Goal: Task Accomplishment & Management: Complete application form

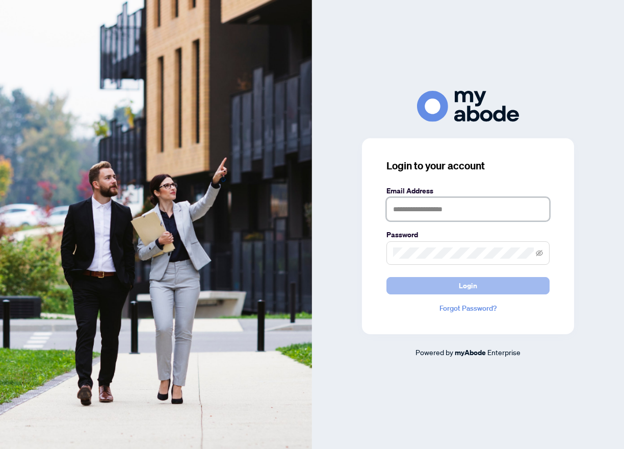
type input "**********"
click at [456, 291] on button "Login" at bounding box center [467, 285] width 163 height 17
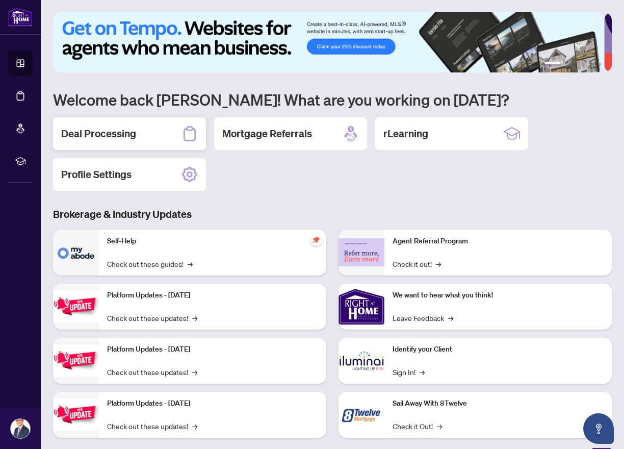
click at [135, 142] on div "Deal Processing" at bounding box center [129, 133] width 153 height 33
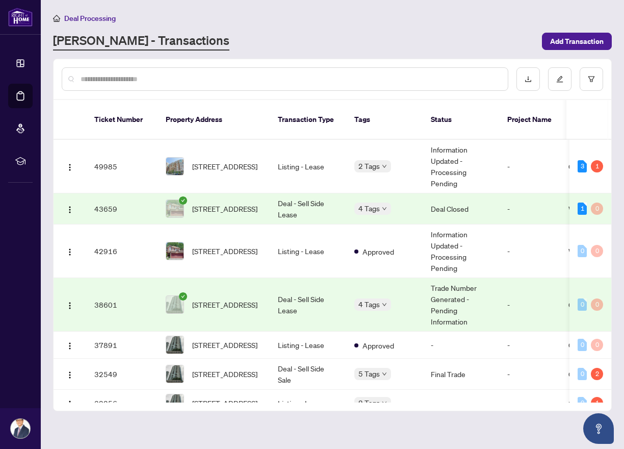
click at [130, 198] on td "43659" at bounding box center [121, 208] width 71 height 31
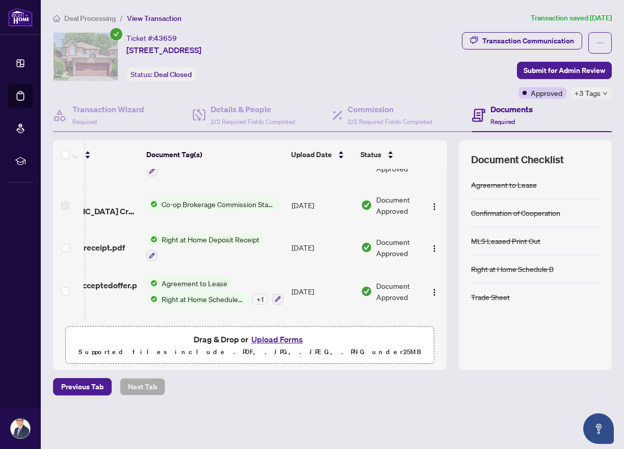
scroll to position [0, 77]
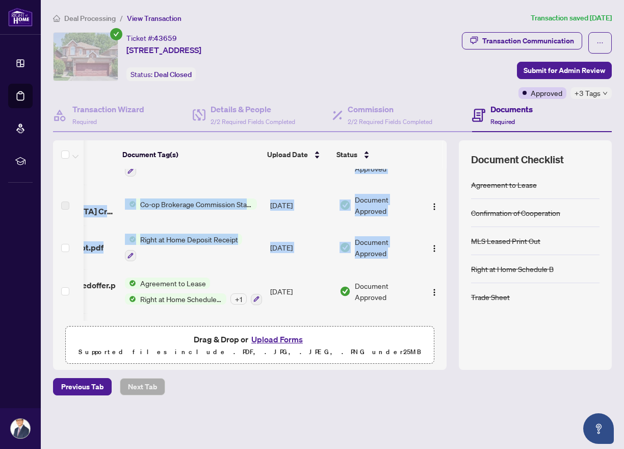
drag, startPoint x: 443, startPoint y: 257, endPoint x: 374, endPoint y: 250, distance: 69.2
click at [444, 260] on div "Agent EFT 2510329.pdf EFT Aug/07/2025 Document Approved trade sheetForestbluff.…" at bounding box center [250, 245] width 394 height 152
click at [221, 240] on span "Right at Home Deposit Receipt" at bounding box center [189, 239] width 106 height 11
click at [221, 239] on span "Right at Home Deposit Receipt" at bounding box center [189, 239] width 106 height 11
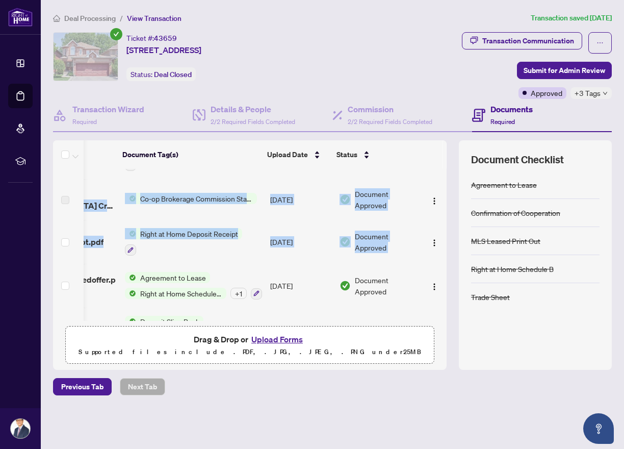
scroll to position [205, 77]
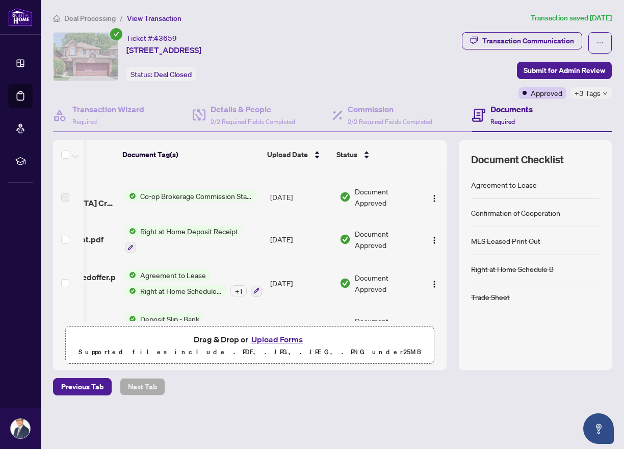
drag, startPoint x: 193, startPoint y: 253, endPoint x: 220, endPoint y: 257, distance: 27.8
click at [220, 257] on td "Right at Home Deposit Receipt" at bounding box center [193, 239] width 145 height 44
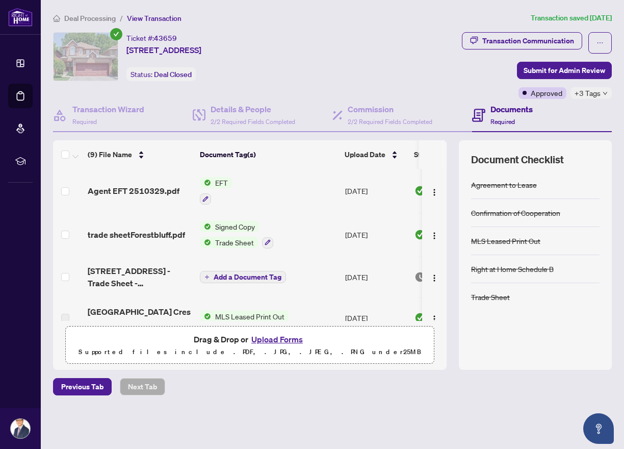
click at [303, 170] on td "EFT" at bounding box center [268, 191] width 145 height 44
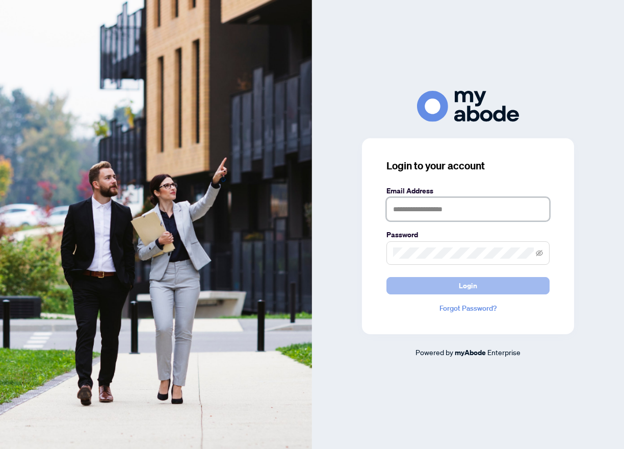
type input "**********"
click at [482, 289] on button "Login" at bounding box center [467, 285] width 163 height 17
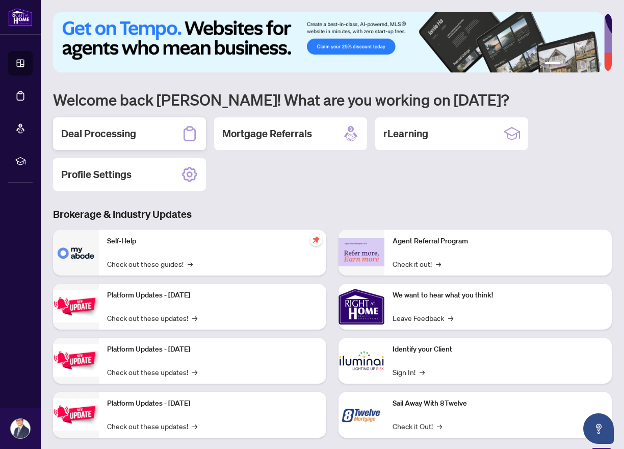
click at [123, 130] on h2 "Deal Processing" at bounding box center [98, 133] width 75 height 14
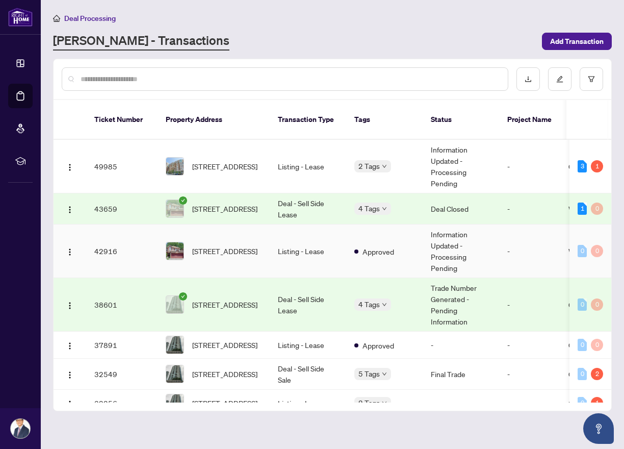
click at [109, 243] on td "42916" at bounding box center [121, 251] width 71 height 54
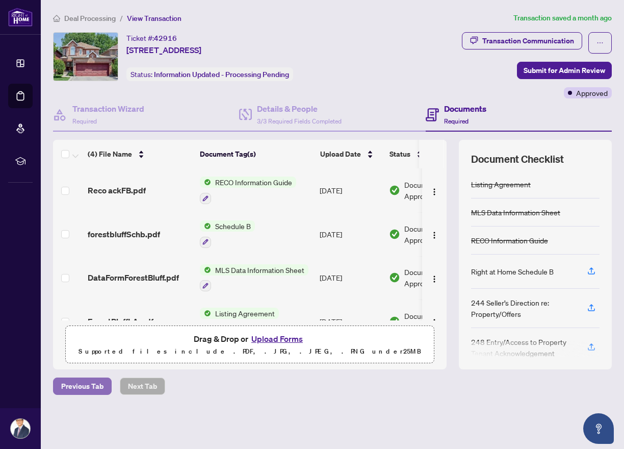
click at [76, 385] on span "Previous Tab" at bounding box center [82, 386] width 42 height 16
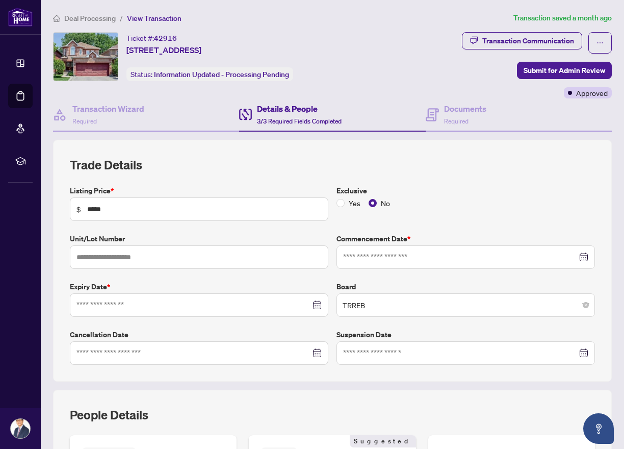
type input "**********"
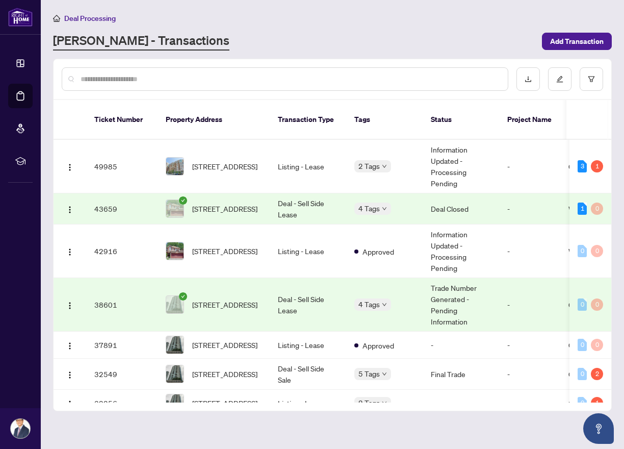
click at [105, 198] on td "43659" at bounding box center [121, 208] width 71 height 31
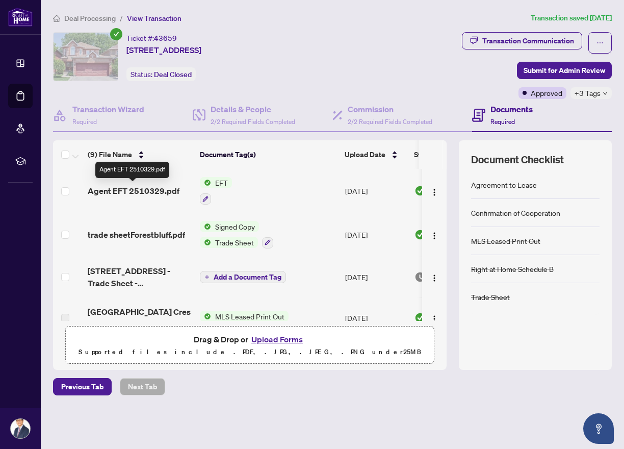
click at [144, 192] on span "Agent EFT 2510329.pdf" at bounding box center [134, 191] width 92 height 12
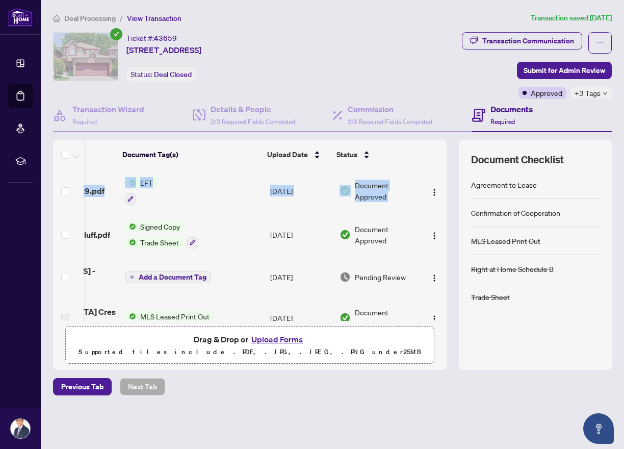
drag, startPoint x: 443, startPoint y: 193, endPoint x: 447, endPoint y: 206, distance: 13.7
click at [447, 206] on div "(9) File Name Document Tag(s) Upload Date Status Agent EFT 2510329.pdf EFT Aug/…" at bounding box center [332, 254] width 559 height 229
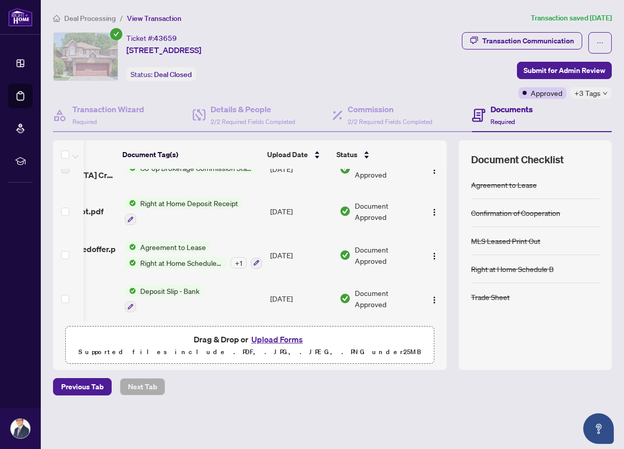
scroll to position [235, 77]
click at [170, 290] on span "Deposit Slip - Bank" at bounding box center [169, 290] width 67 height 11
click at [143, 290] on span "Deposit Slip - Bank" at bounding box center [169, 290] width 67 height 11
click at [139, 337] on span "Deposit Slip - Bank" at bounding box center [150, 337] width 67 height 11
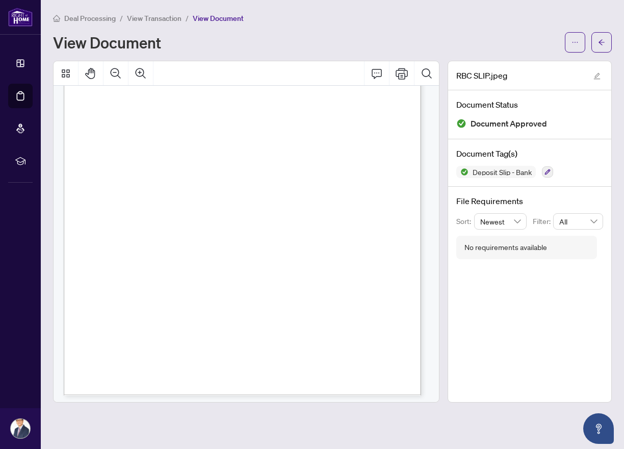
scroll to position [194, 0]
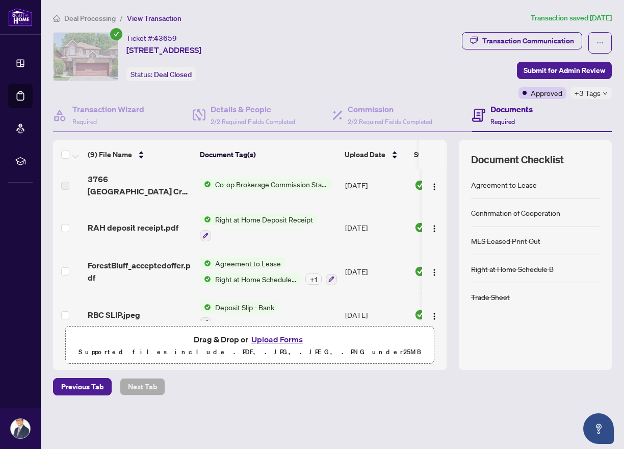
scroll to position [235, 0]
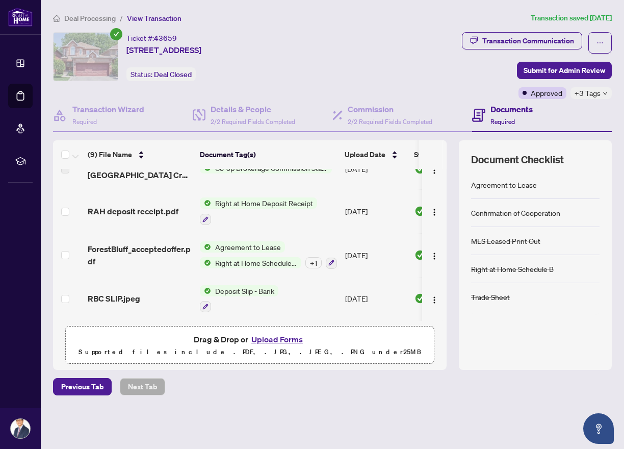
click at [236, 288] on span "Deposit Slip - Bank" at bounding box center [244, 290] width 67 height 11
click at [197, 338] on span "Deposit Slip - Bank" at bounding box center [228, 337] width 67 height 11
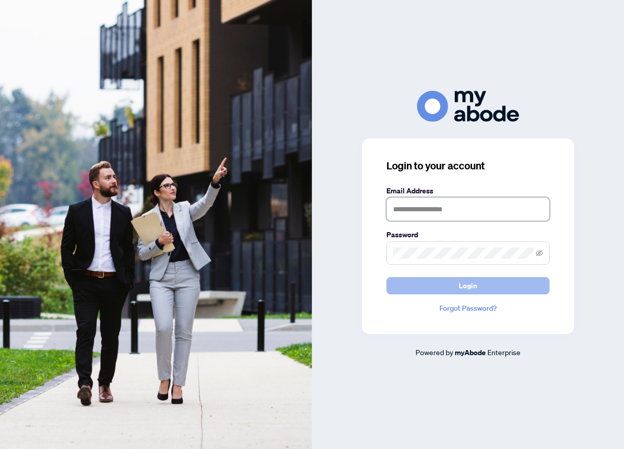
type input "**********"
click at [469, 288] on span "Login" at bounding box center [468, 285] width 18 height 16
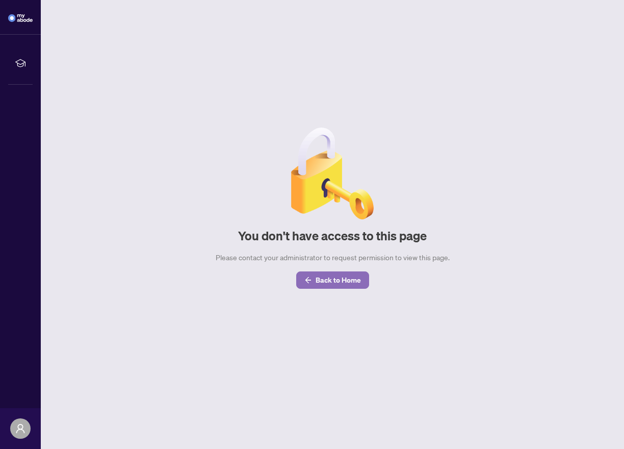
click at [312, 280] on button "Back to Home" at bounding box center [332, 279] width 73 height 17
click at [353, 280] on span "Back to Home" at bounding box center [338, 280] width 45 height 16
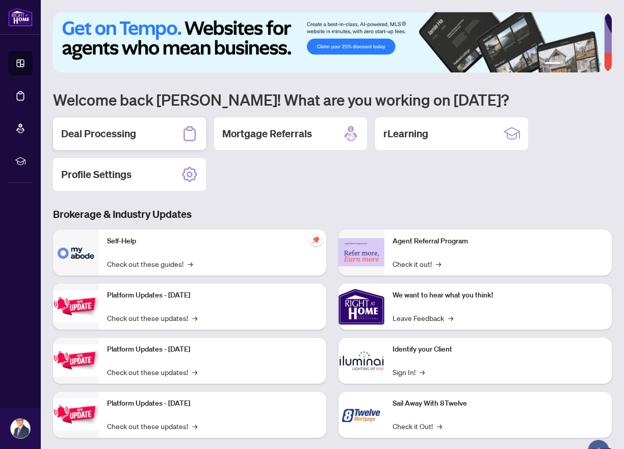
click at [122, 133] on h2 "Deal Processing" at bounding box center [98, 133] width 75 height 14
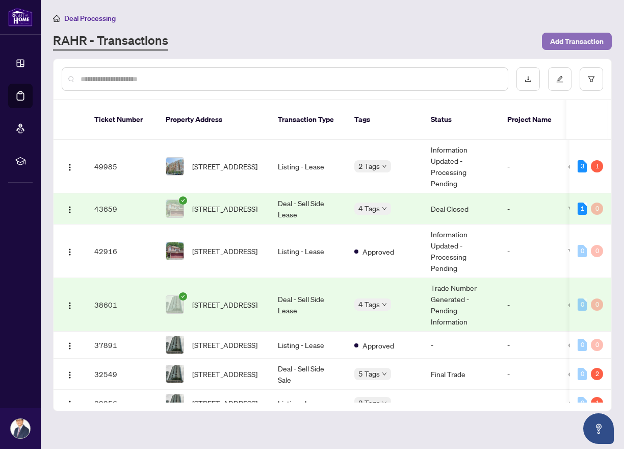
click at [560, 42] on span "Add Transaction" at bounding box center [577, 41] width 54 height 16
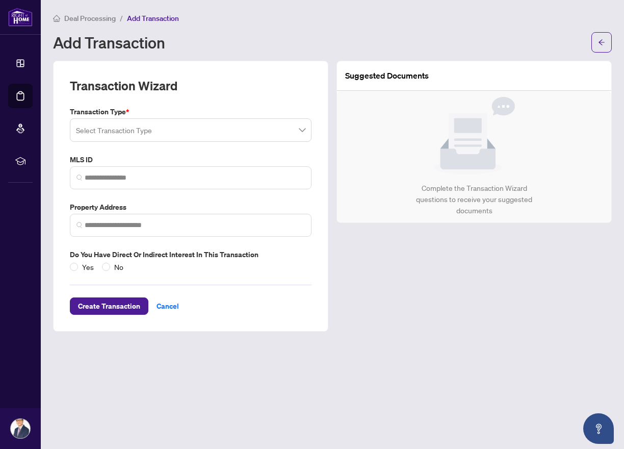
click at [304, 133] on span at bounding box center [190, 129] width 229 height 19
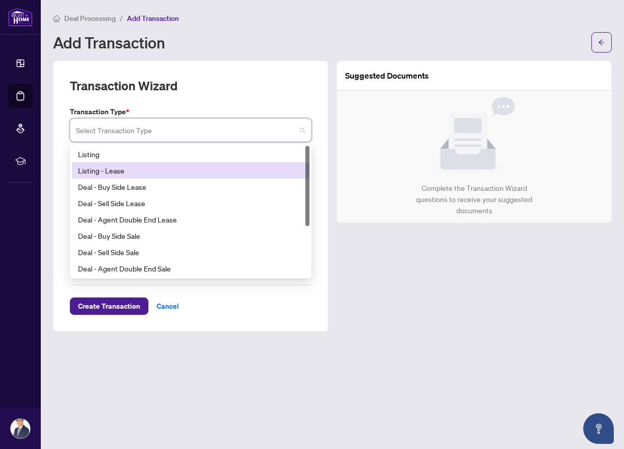
click at [93, 174] on div "Listing - Lease" at bounding box center [190, 170] width 225 height 11
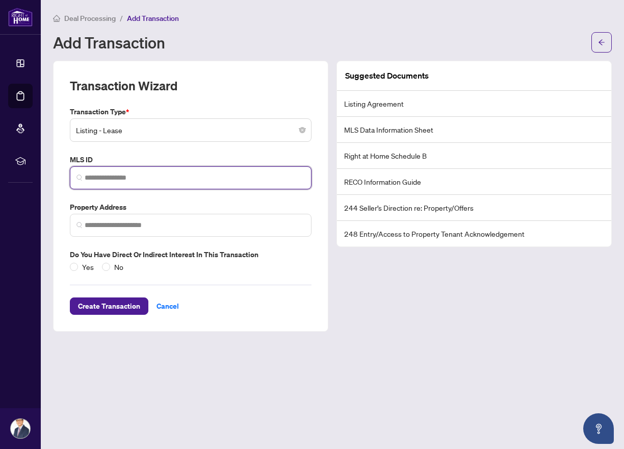
click at [128, 181] on input "search" at bounding box center [195, 177] width 220 height 11
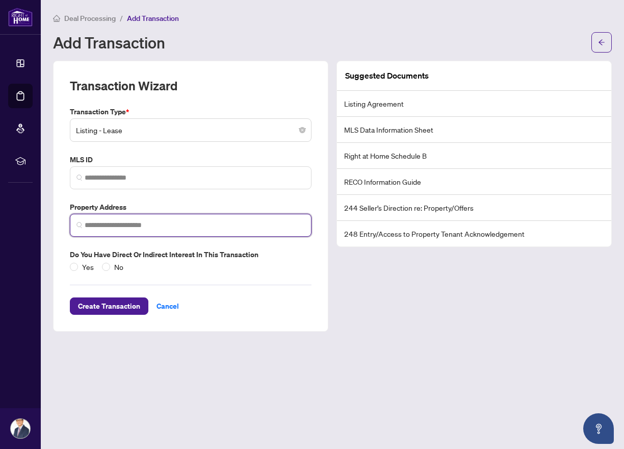
click at [113, 222] on input "search" at bounding box center [195, 225] width 220 height 11
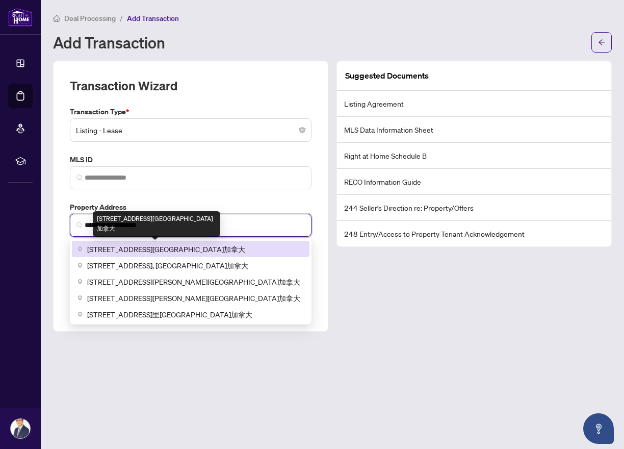
click at [148, 247] on span "[STREET_ADDRESS][GEOGRAPHIC_DATA]加拿大" at bounding box center [166, 248] width 158 height 11
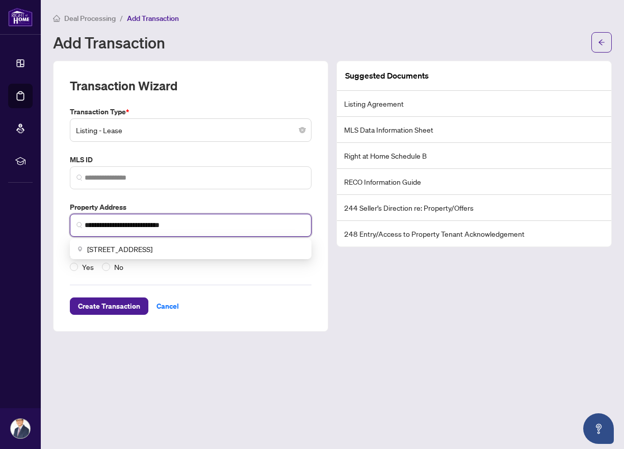
type input "**********"
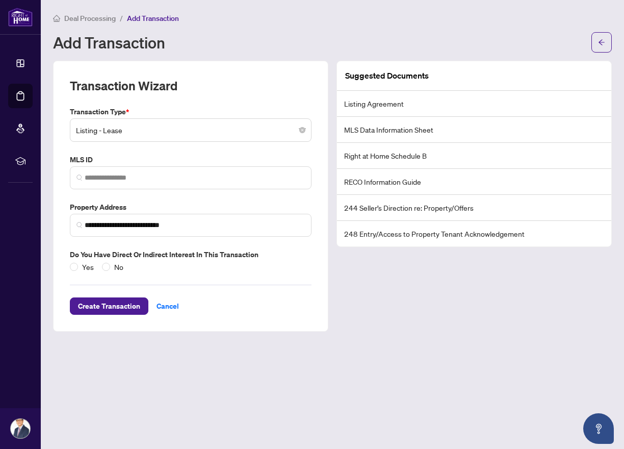
click at [354, 338] on main "**********" at bounding box center [332, 224] width 583 height 449
click at [125, 305] on span "Create Transaction" at bounding box center [109, 306] width 62 height 16
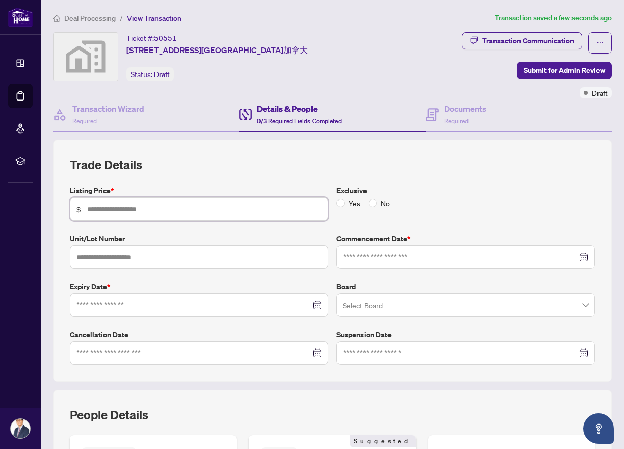
click at [140, 209] on input "text" at bounding box center [204, 208] width 235 height 11
type input "*****"
click at [133, 260] on input "text" at bounding box center [199, 256] width 258 height 23
type input "***"
click at [111, 304] on input at bounding box center [193, 304] width 234 height 11
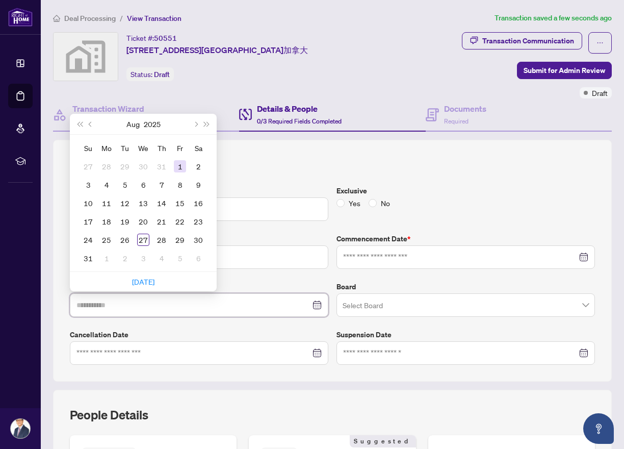
type input "**********"
click at [197, 124] on span "Next month (PageDown)" at bounding box center [195, 123] width 5 height 5
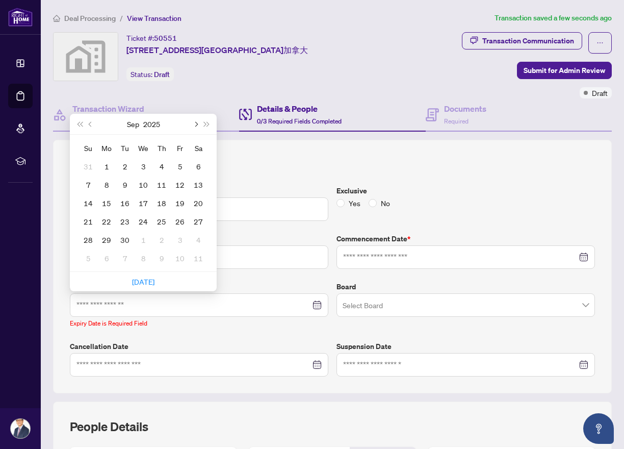
click at [197, 123] on span "Next month (PageDown)" at bounding box center [195, 123] width 5 height 5
type input "**********"
click at [192, 219] on div "22" at bounding box center [198, 221] width 12 height 12
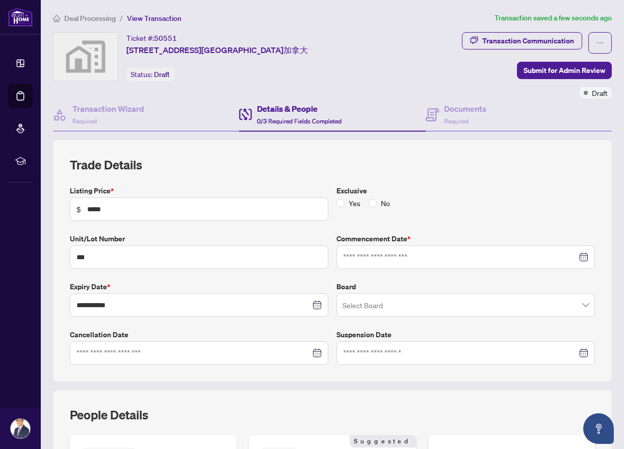
click at [577, 256] on div at bounding box center [465, 256] width 245 height 11
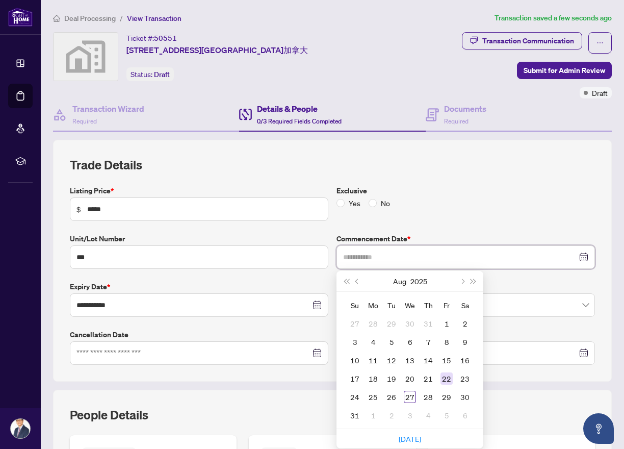
type input "**********"
click at [441, 376] on div "22" at bounding box center [447, 378] width 12 height 12
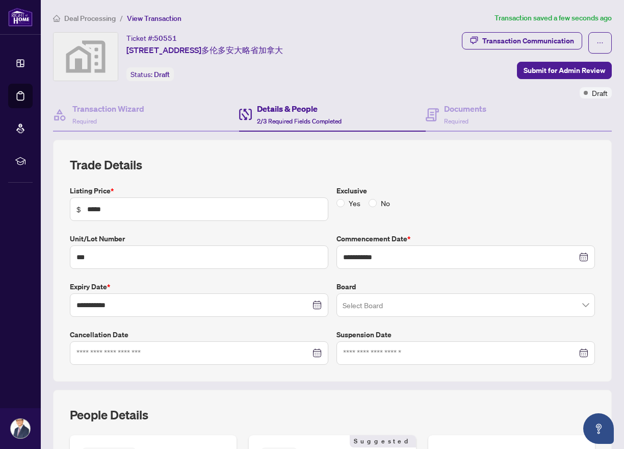
click at [403, 305] on input "search" at bounding box center [461, 306] width 237 height 22
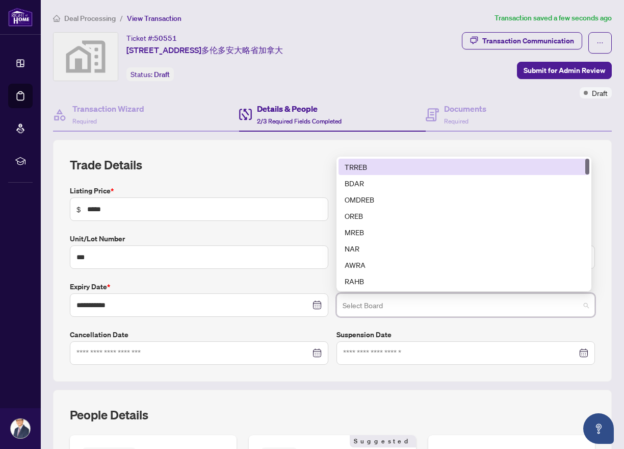
click at [360, 169] on div "TRREB" at bounding box center [464, 166] width 239 height 11
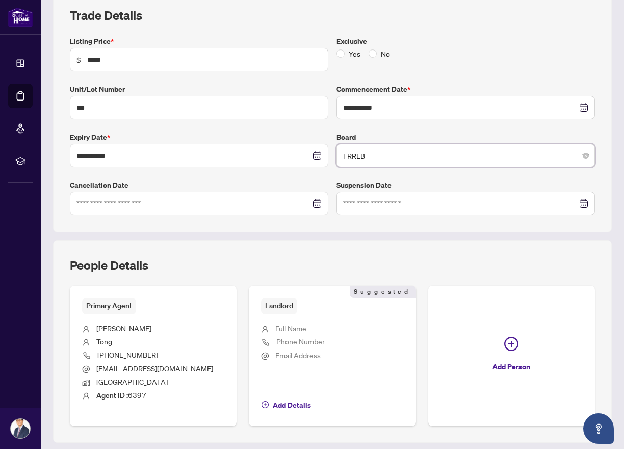
scroll to position [148, 0]
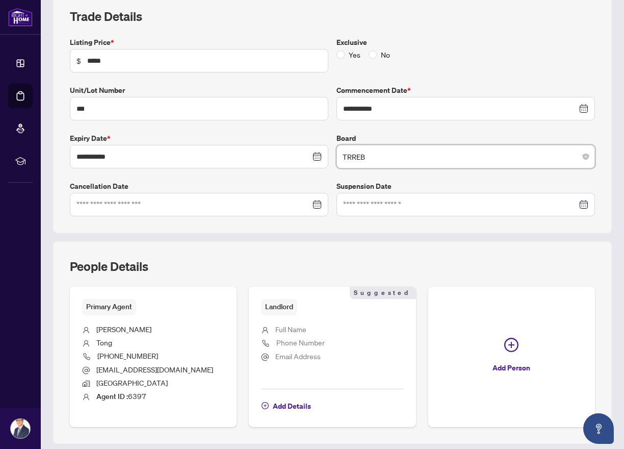
click at [315, 329] on li "Full Name" at bounding box center [332, 329] width 142 height 13
click at [291, 311] on span "Landlord" at bounding box center [279, 307] width 36 height 16
click at [266, 405] on icon "plus-circle" at bounding box center [265, 405] width 7 height 7
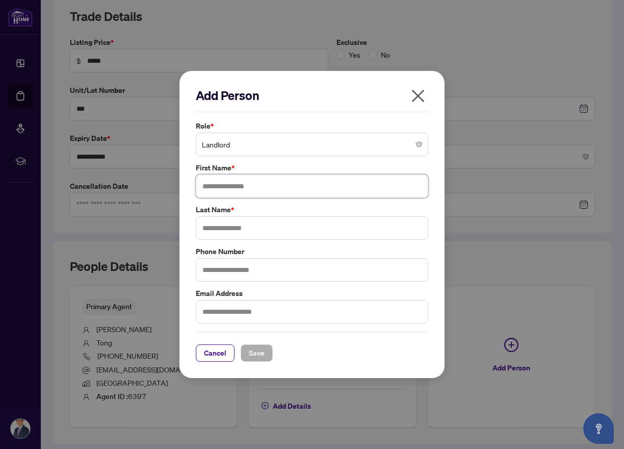
click at [252, 186] on input "text" at bounding box center [312, 185] width 232 height 23
type input "*"
type input "***"
click at [216, 230] on input "text" at bounding box center [312, 227] width 232 height 23
type input "***"
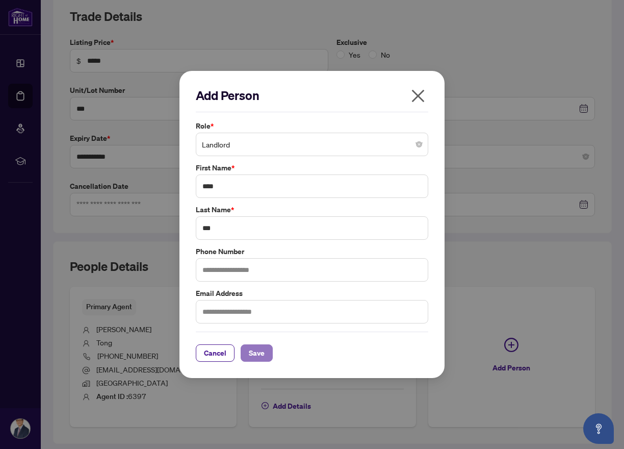
click at [259, 356] on span "Save" at bounding box center [257, 353] width 16 height 16
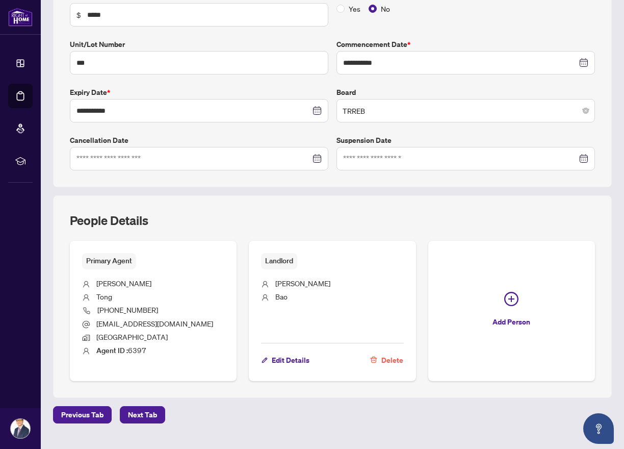
scroll to position [216, 0]
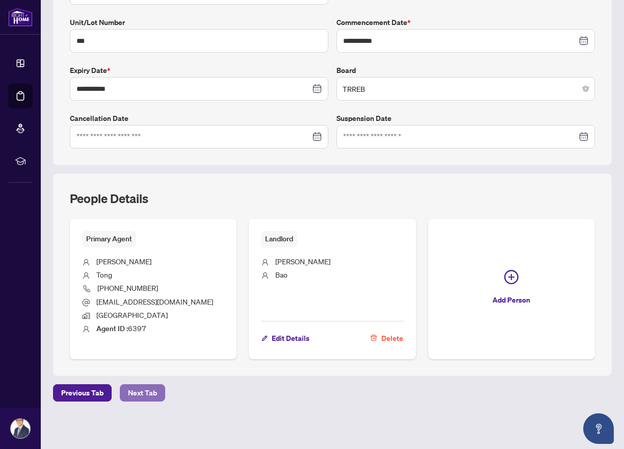
click at [148, 394] on span "Next Tab" at bounding box center [142, 392] width 29 height 16
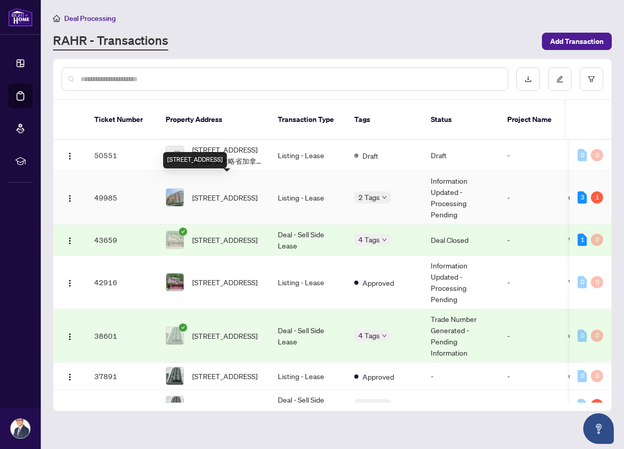
click at [207, 192] on span "[STREET_ADDRESS]" at bounding box center [224, 197] width 65 height 11
click at [101, 185] on td "49985" at bounding box center [121, 198] width 71 height 54
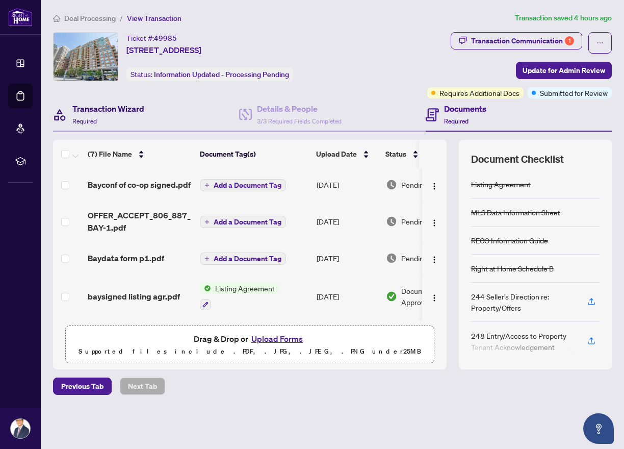
click at [112, 110] on h4 "Transaction Wizard" at bounding box center [108, 108] width 72 height 12
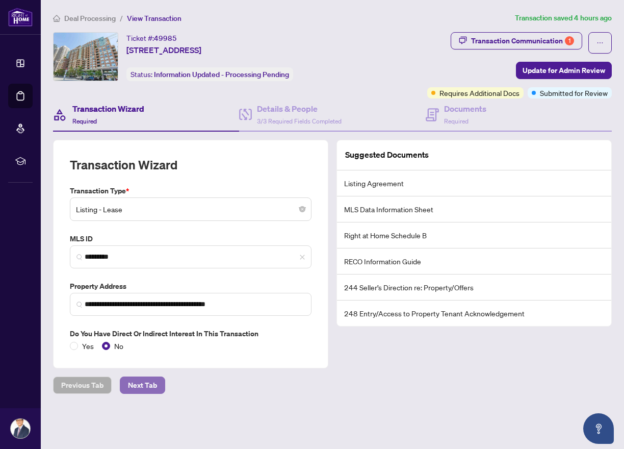
click at [140, 386] on span "Next Tab" at bounding box center [142, 385] width 29 height 16
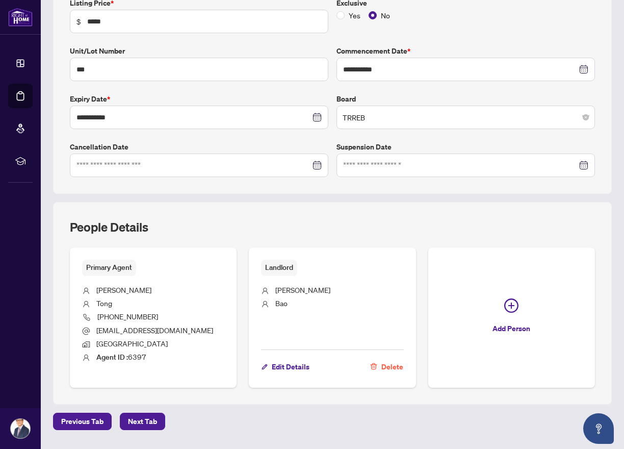
scroll to position [195, 0]
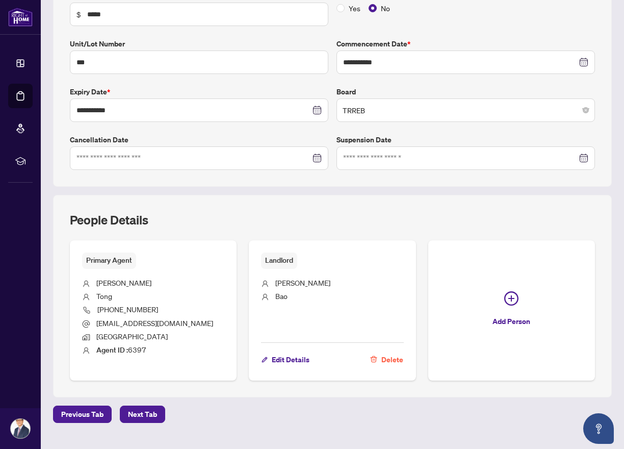
click at [156, 413] on button "Next Tab" at bounding box center [142, 413] width 45 height 17
